Goal: Transaction & Acquisition: Download file/media

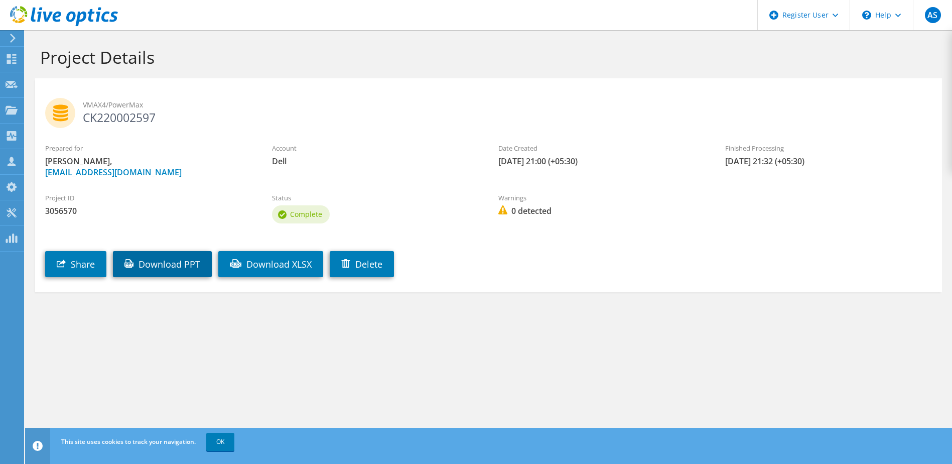
click at [175, 262] on link "Download PPT" at bounding box center [162, 264] width 99 height 26
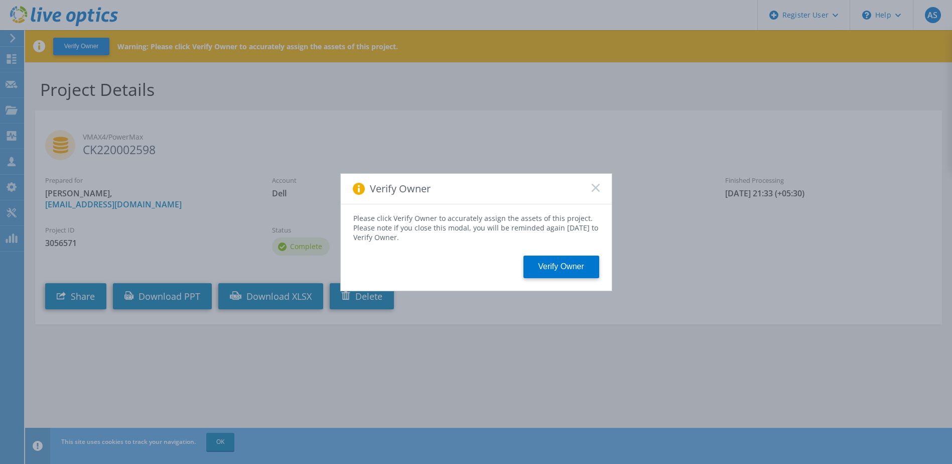
click at [593, 190] on rect at bounding box center [595, 187] width 9 height 9
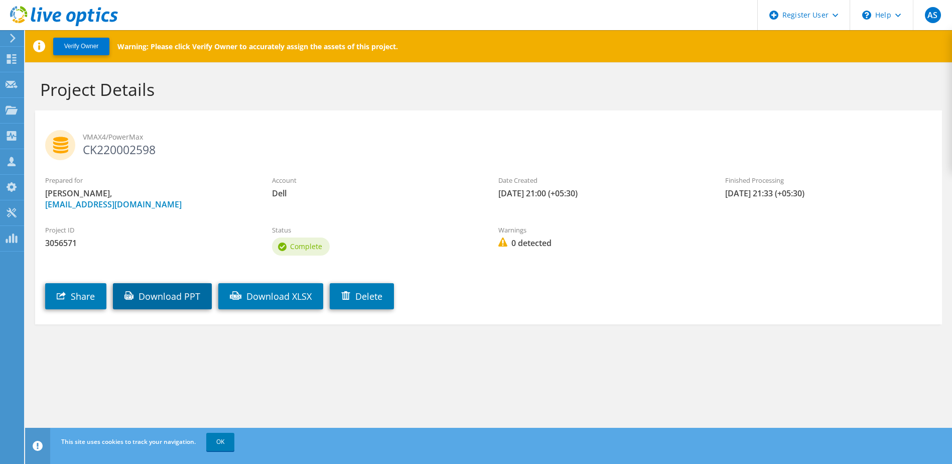
click at [185, 302] on link "Download PPT" at bounding box center [162, 296] width 99 height 26
